Goal: Feedback & Contribution: Contribute content

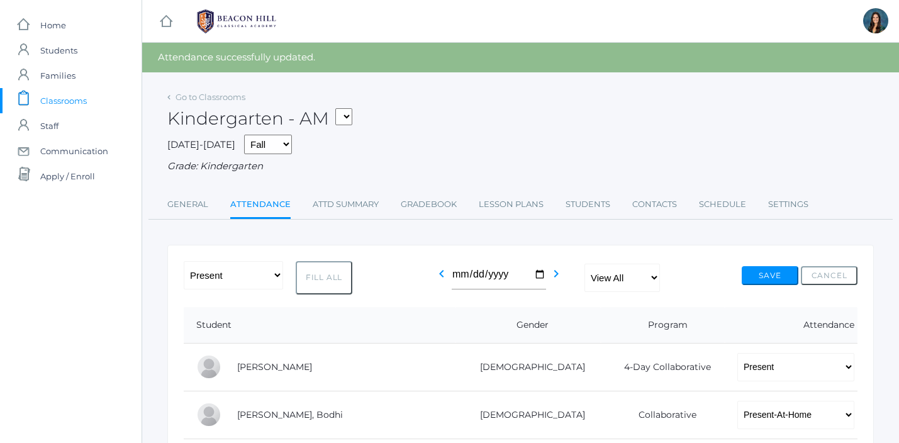
click at [346, 120] on select "*KIND - Kindergarten AM *KIND - Kindergarten PM" at bounding box center [343, 116] width 17 height 17
click at [489, 206] on link "Lesson Plans" at bounding box center [511, 204] width 65 height 25
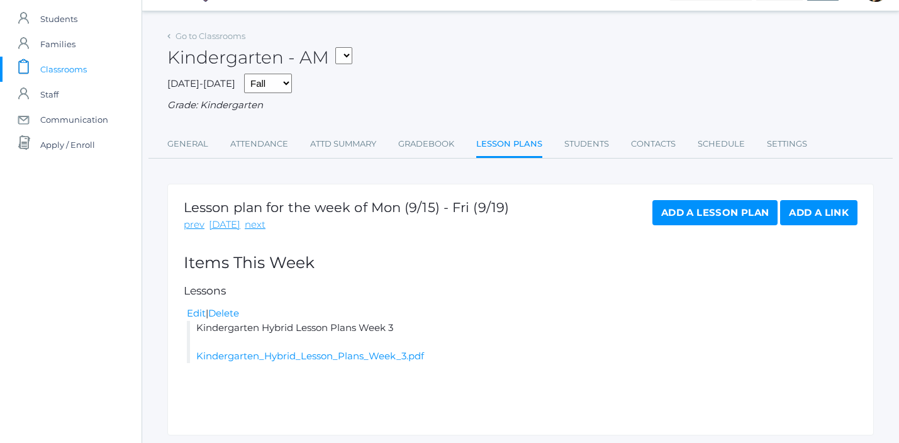
scroll to position [45, 0]
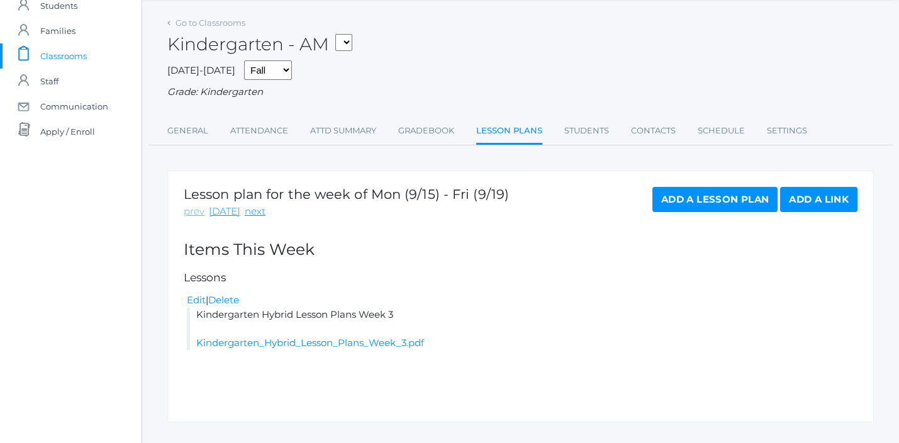
click at [191, 218] on link "prev" at bounding box center [194, 211] width 21 height 14
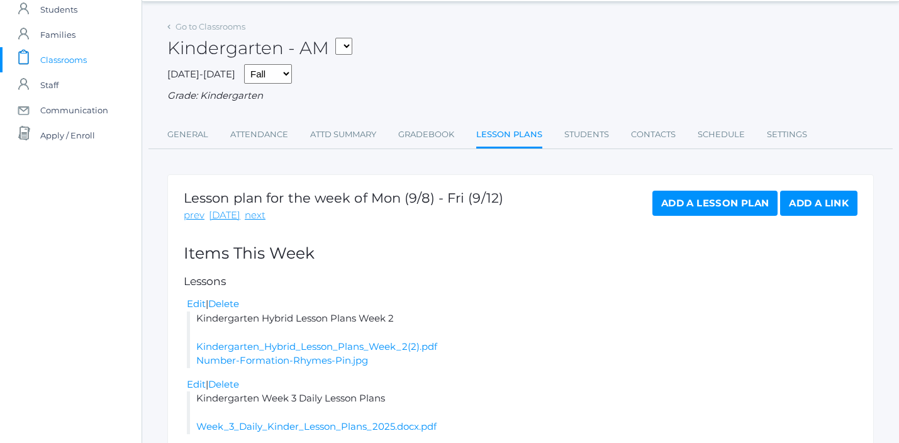
scroll to position [42, 0]
drag, startPoint x: 397, startPoint y: 313, endPoint x: 204, endPoint y: 298, distance: 193.0
click at [205, 298] on ul "Edit | Delete Kindergarten Hybrid Lesson Plans Week 2 Kindergarten_Hybrid_Lesso…" at bounding box center [521, 331] width 674 height 71
drag, startPoint x: 394, startPoint y: 401, endPoint x: 196, endPoint y: 399, distance: 197.5
click at [196, 399] on li "Kindergarten Week 3 Daily Lesson Plans Week_3_Daily_Kinder_Lesson_Plans_2025.do…" at bounding box center [522, 412] width 670 height 43
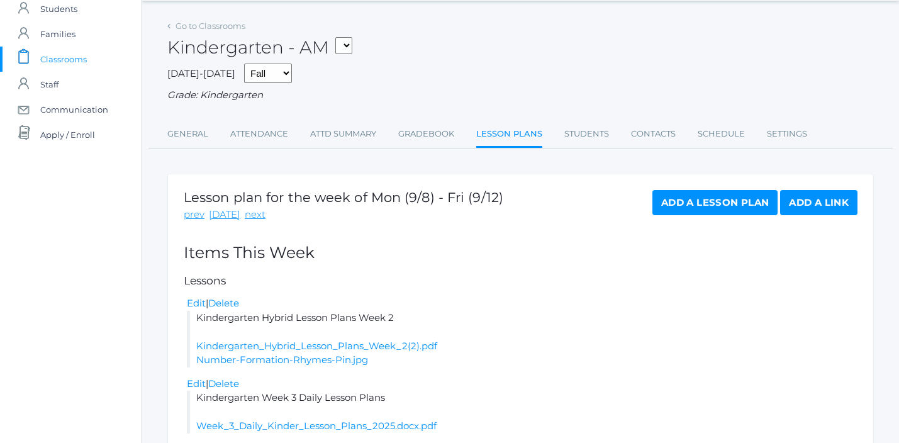
copy li "Kindergarten Week 3 Daily Lesson Plans"
click at [251, 216] on link "next" at bounding box center [255, 215] width 21 height 14
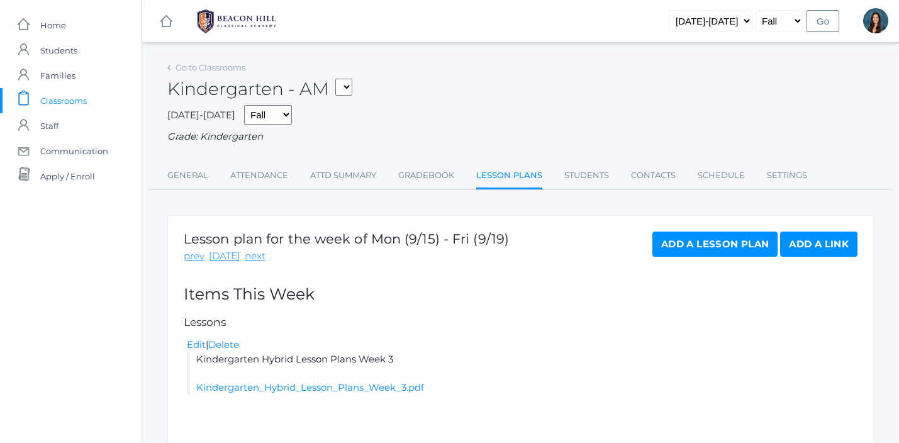
scroll to position [70, 0]
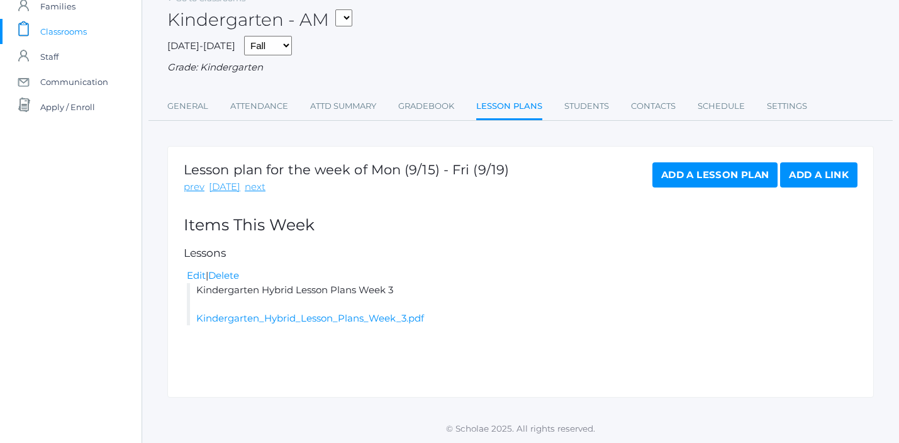
click at [699, 179] on link "Add a Lesson Plan" at bounding box center [714, 174] width 125 height 25
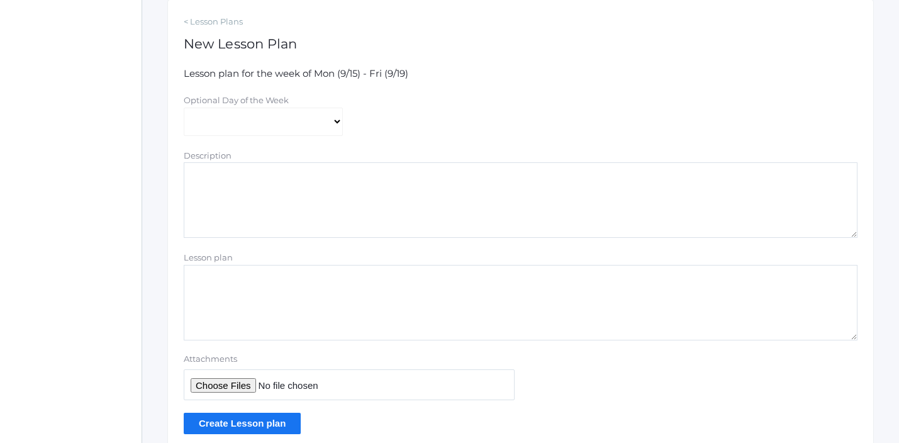
scroll to position [269, 0]
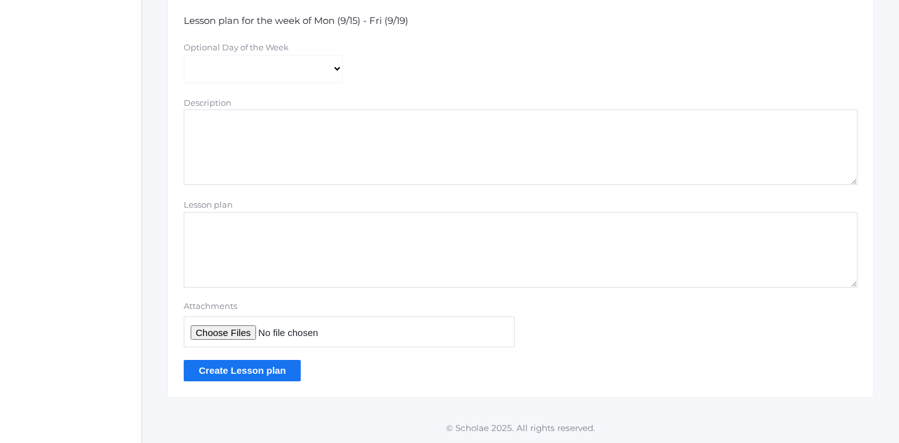
click at [242, 253] on textarea "Lesson plan" at bounding box center [521, 249] width 674 height 75
paste textarea "Kindergarten Week 3 Daily Lesson Plans"
click at [280, 225] on textarea "Kindergarten Week 3 Daily Lesson Plans" at bounding box center [521, 249] width 674 height 75
click at [264, 227] on textarea "Kindergarten Week 4 Daily Lesson Plans" at bounding box center [521, 249] width 674 height 75
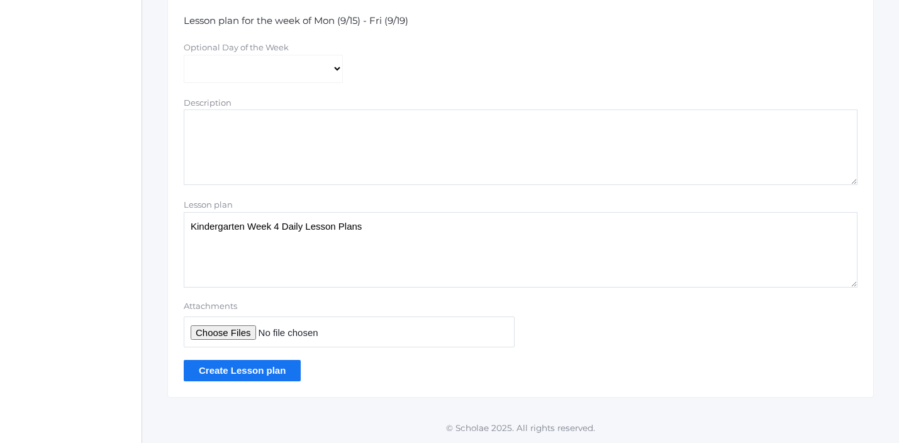
click at [264, 227] on textarea "Kindergarten Week 4 Daily Lesson Plans" at bounding box center [521, 249] width 674 height 75
type textarea "Kindergarten Week 4 Daily Lesson Plans"
click at [226, 334] on input "Attachments" at bounding box center [349, 331] width 331 height 31
type input "C:\fakepath\Week 4 Daily Kinder Lesson Plans 2025.docx .pdf"
click at [275, 365] on input "Create Lesson plan" at bounding box center [242, 370] width 117 height 21
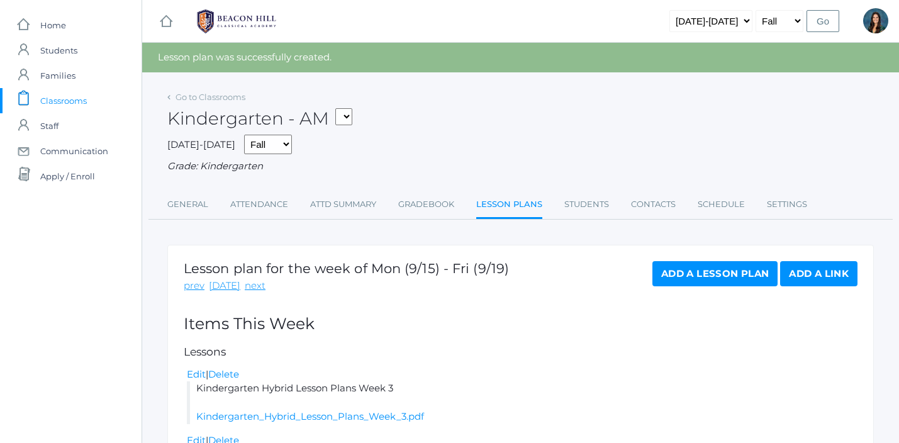
click at [352, 117] on select "*KIND - Kindergarten AM *KIND - Kindergarten PM" at bounding box center [343, 116] width 17 height 17
select select "2131"
click at [339, 108] on select "*KIND - Kindergarten AM *KIND - Kindergarten PM" at bounding box center [343, 116] width 17 height 17
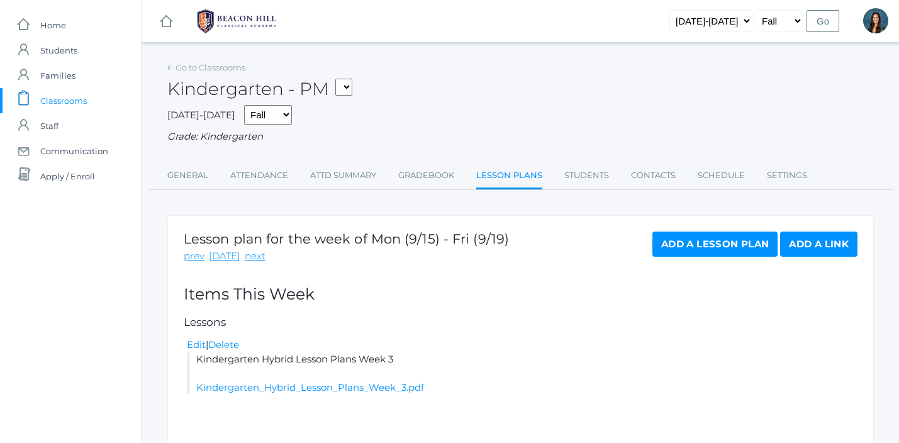
scroll to position [70, 0]
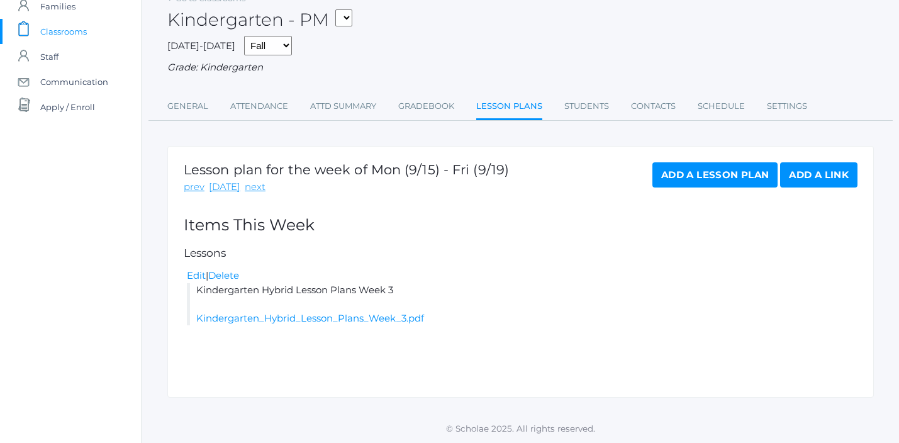
click at [713, 181] on link "Add a Lesson Plan" at bounding box center [714, 174] width 125 height 25
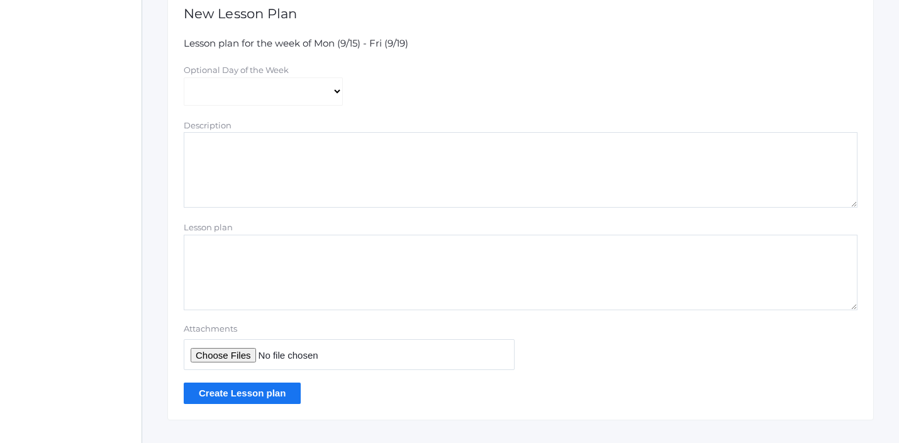
scroll to position [269, 0]
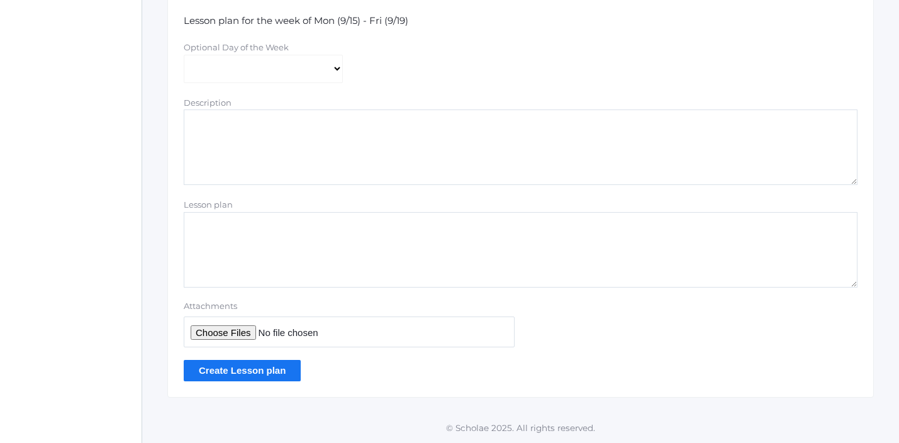
click at [280, 260] on textarea "Lesson plan" at bounding box center [521, 249] width 674 height 75
type textarea "b"
paste textarea "Kindergarten Week 4 Daily Lesson Plans"
type textarea "Kindergarten Week 4 Daily Lesson Plans"
click at [226, 334] on input "Attachments" at bounding box center [349, 331] width 331 height 31
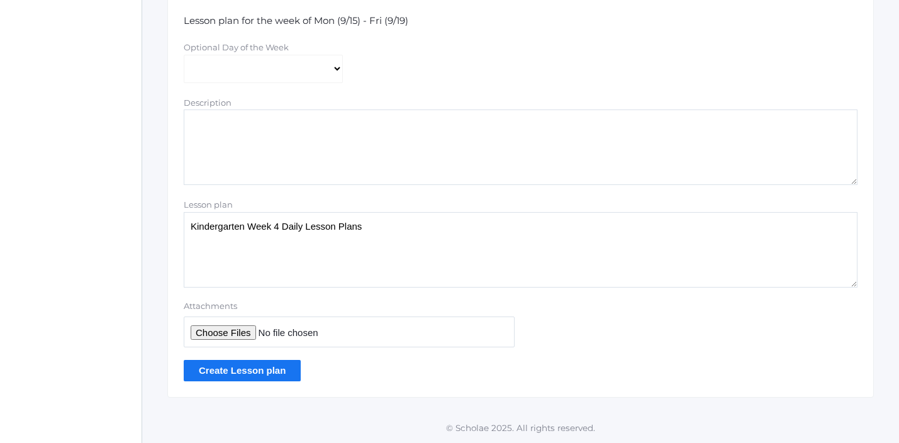
type input "C:\fakepath\Week 4 Daily Kinder Lesson Plans 2025.docx .pdf"
click at [270, 372] on input "Create Lesson plan" at bounding box center [242, 370] width 117 height 21
